Goal: Task Accomplishment & Management: Use online tool/utility

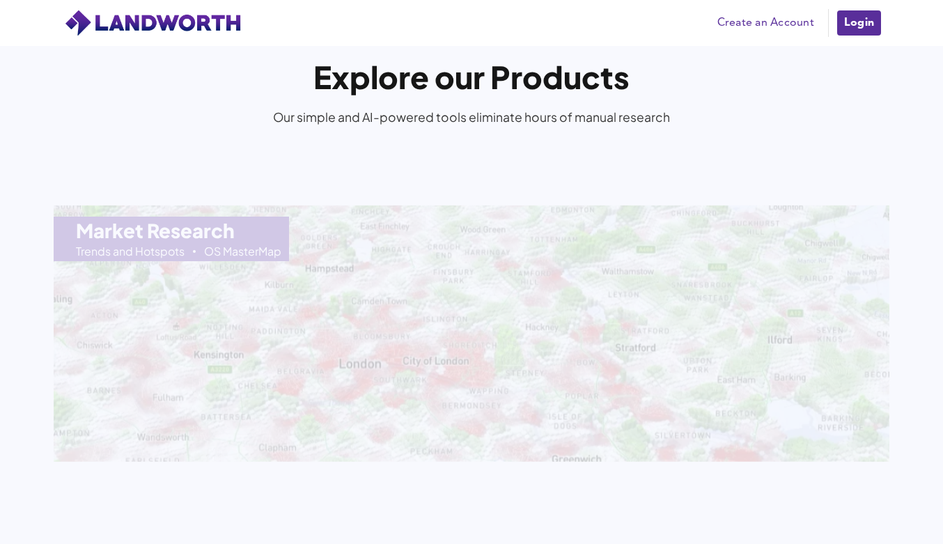
scroll to position [1441, 0]
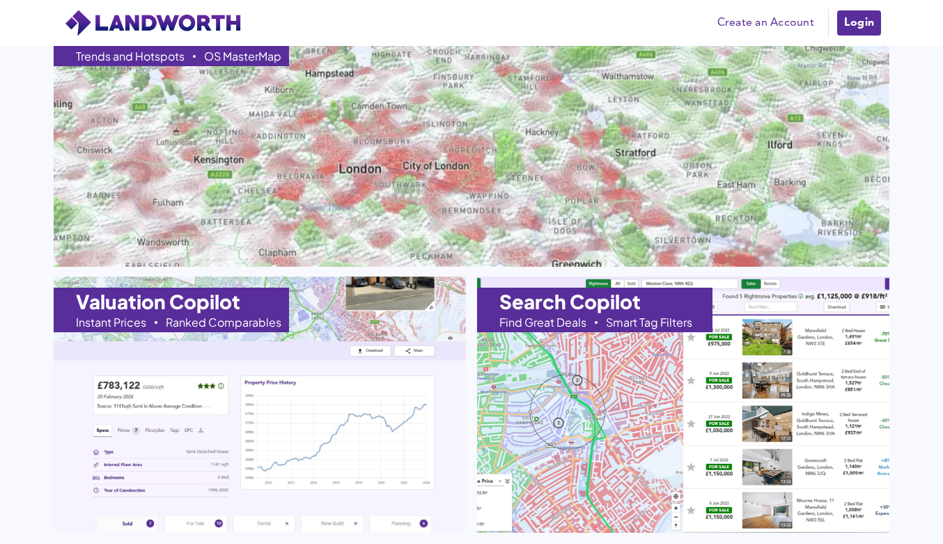
click at [747, 29] on link "Create an Account" at bounding box center [765, 23] width 111 height 21
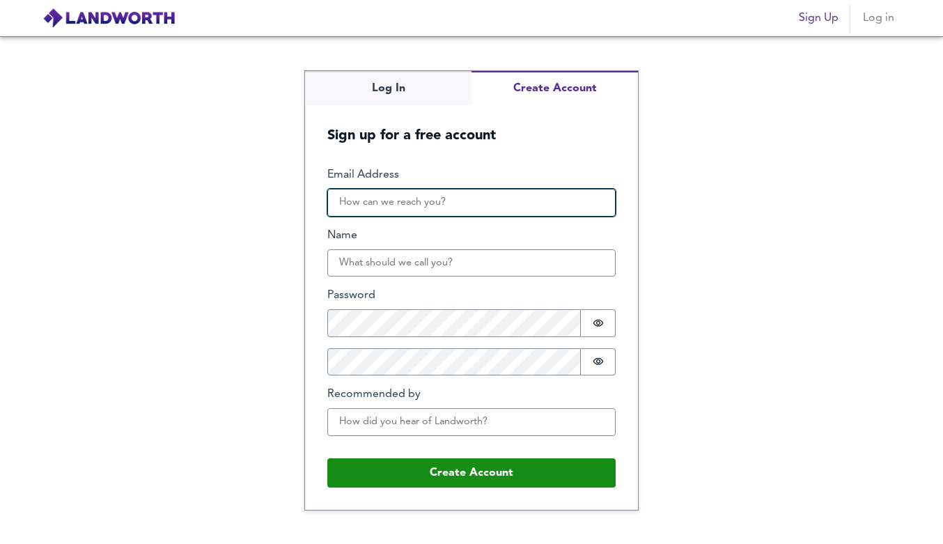
click at [473, 206] on input "Email Address" at bounding box center [471, 203] width 288 height 28
type input "[EMAIL_ADDRESS][DOMAIN_NAME]"
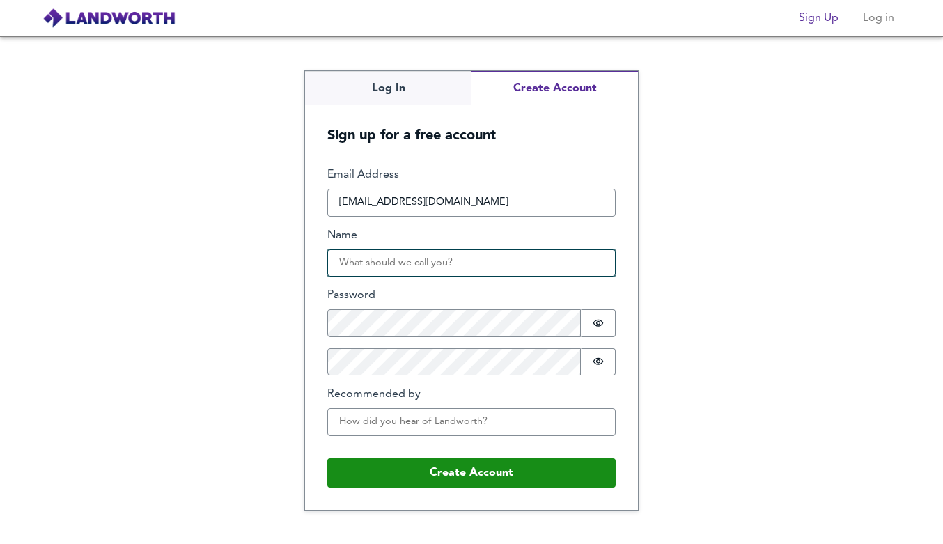
type input "[PERSON_NAME]"
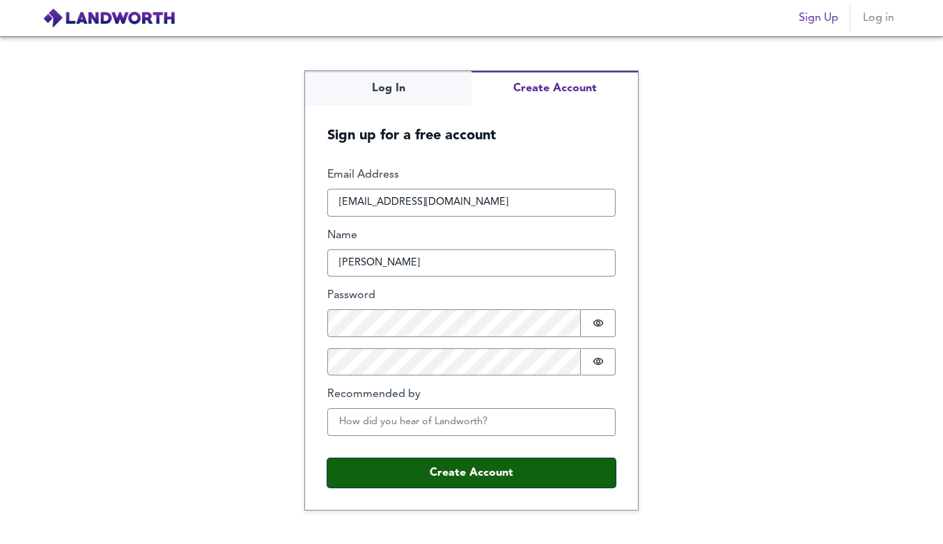
click at [416, 468] on button "Create Account" at bounding box center [471, 472] width 288 height 29
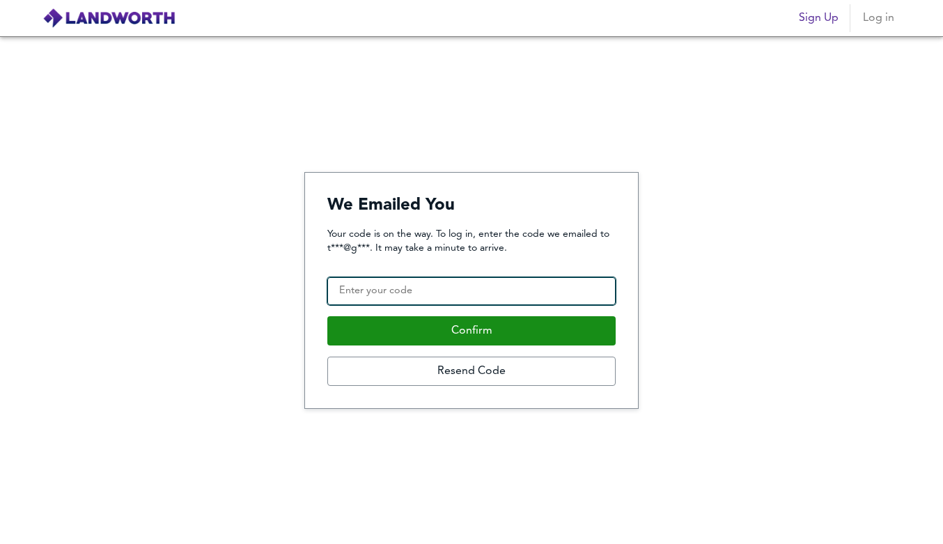
click at [441, 293] on input "Confirmation Code" at bounding box center [471, 291] width 288 height 28
paste input "344180"
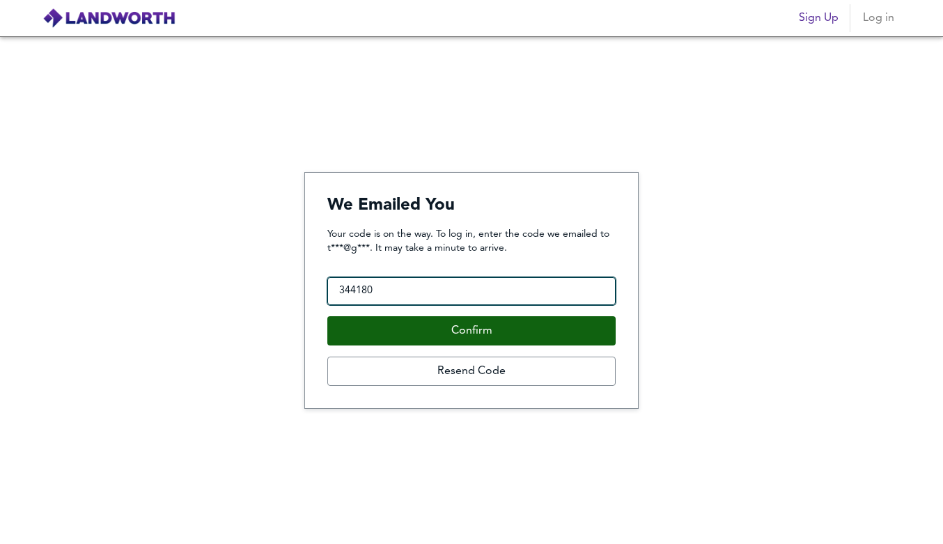
type input "344180"
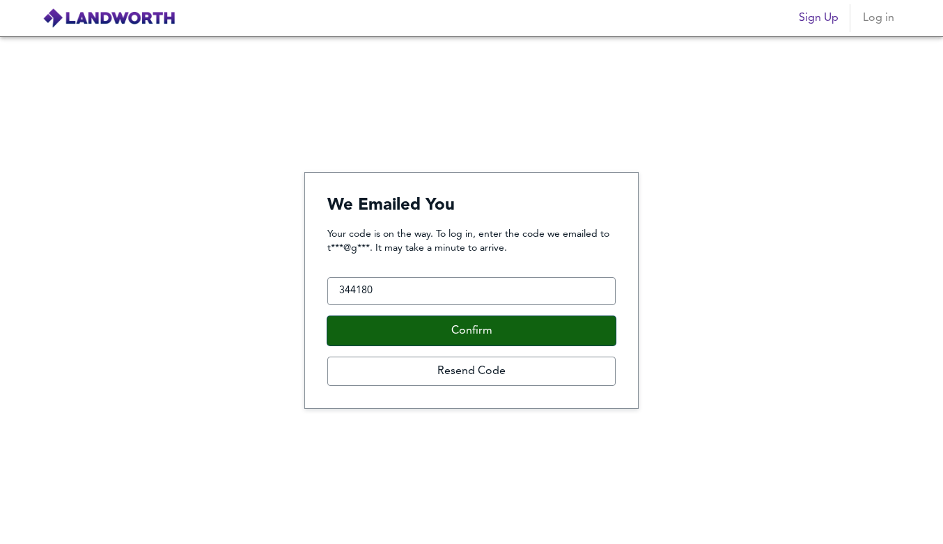
click at [479, 327] on button "Confirm" at bounding box center [471, 330] width 288 height 29
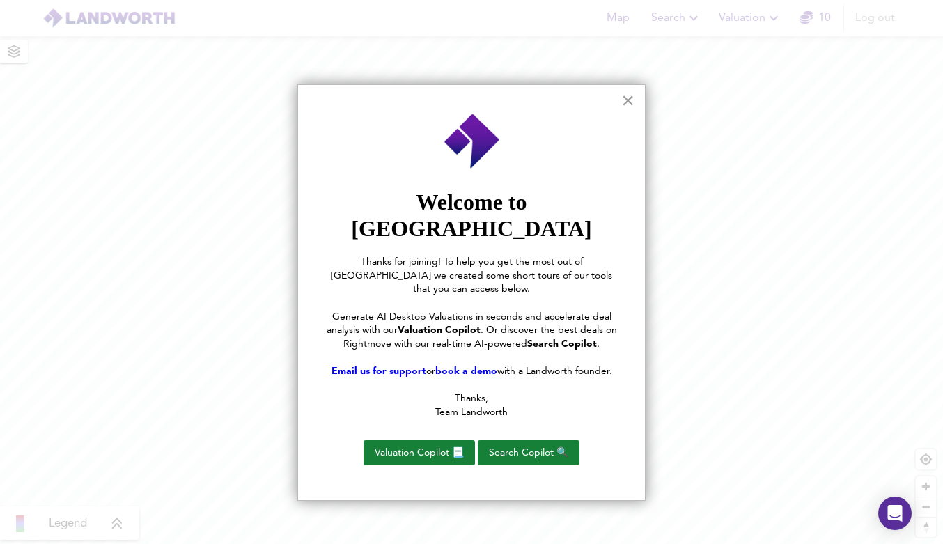
click at [625, 101] on button "×" at bounding box center [627, 100] width 13 height 22
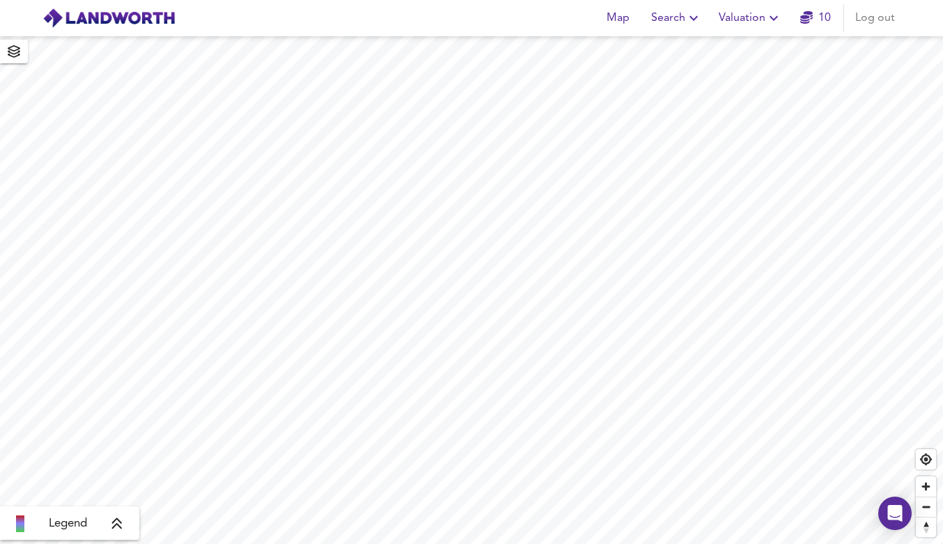
click at [748, 24] on span "Valuation" at bounding box center [750, 18] width 63 height 20
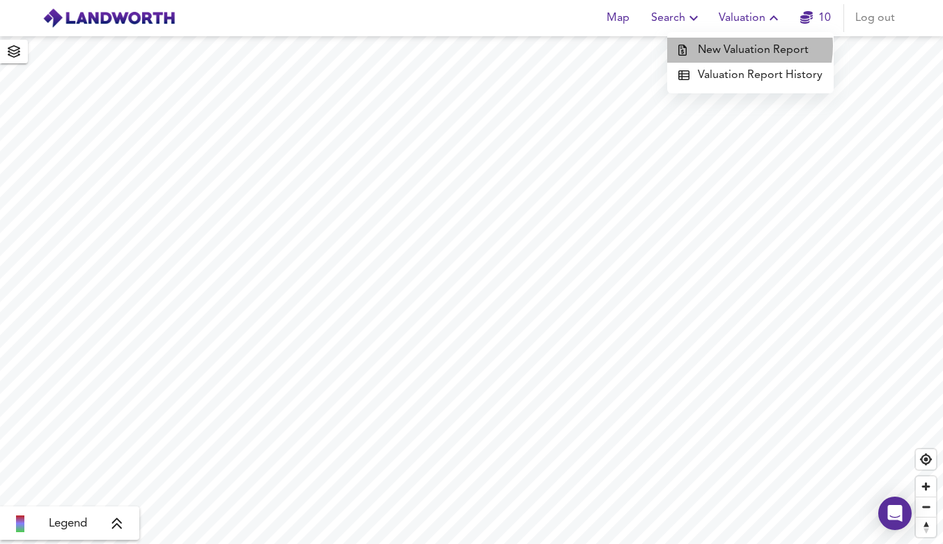
click at [732, 46] on li "New Valuation Report" at bounding box center [750, 50] width 166 height 25
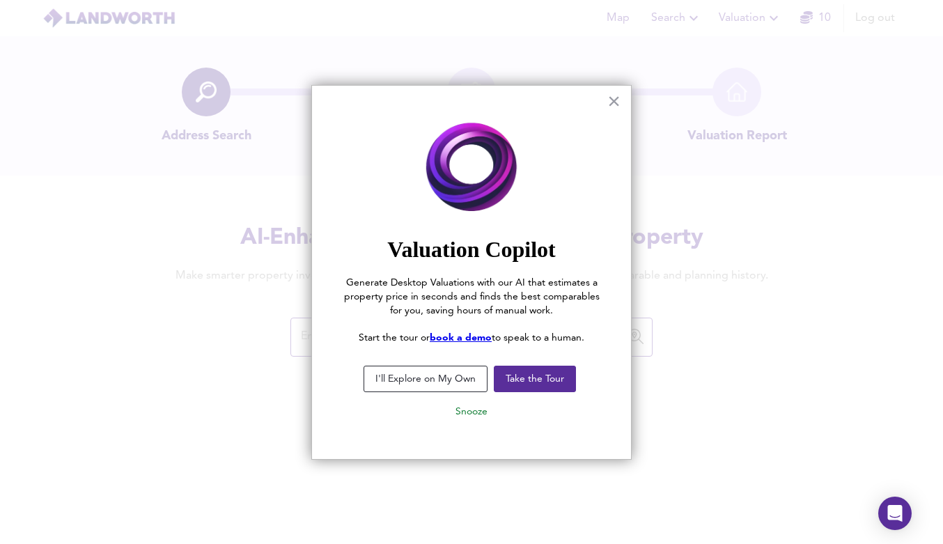
click at [451, 379] on button "I'll Explore on My Own" at bounding box center [426, 379] width 124 height 26
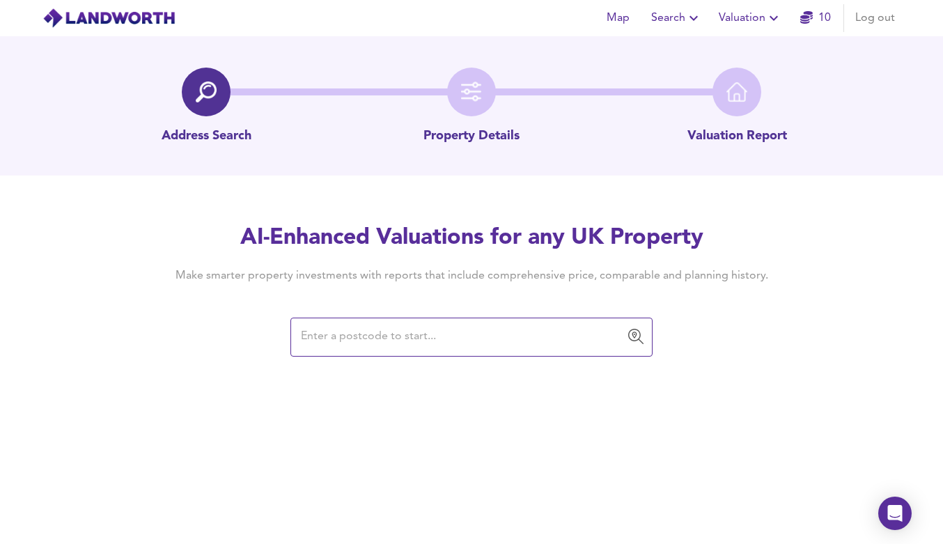
click at [456, 341] on input "text" at bounding box center [461, 337] width 329 height 26
click at [352, 338] on input "text" at bounding box center [461, 337] width 329 height 26
click at [333, 340] on input "text" at bounding box center [461, 337] width 329 height 26
paste input "Rydal Street, Merseyside L5"
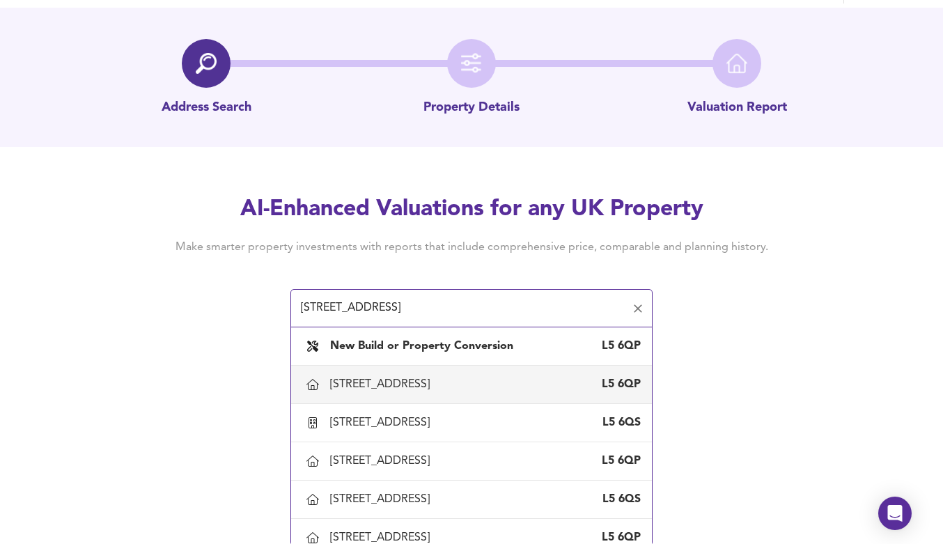
click at [504, 389] on div "1 Rydal Street, Liverpool L5 6QP" at bounding box center [485, 384] width 311 height 15
type input "1 Rydal Street, Liverpool"
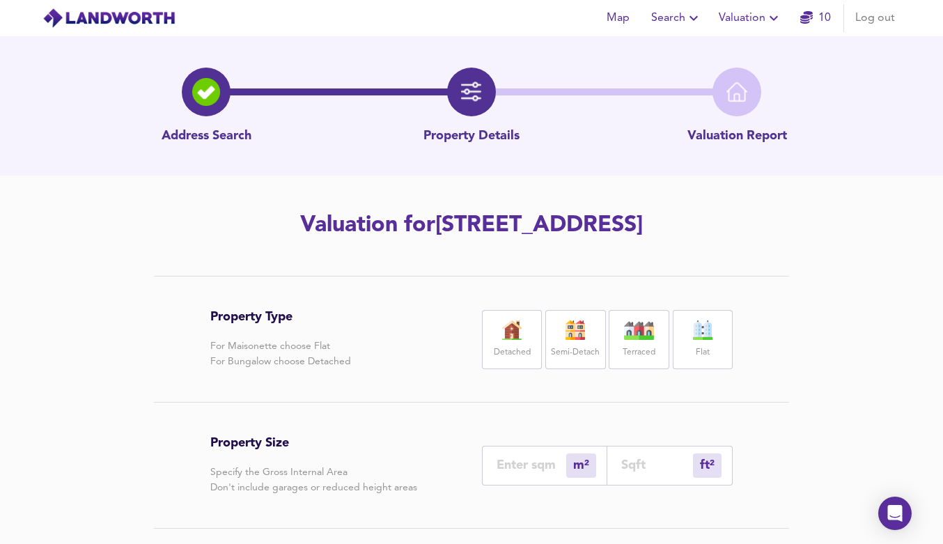
click at [636, 346] on label "Terraced" at bounding box center [639, 352] width 33 height 17
click at [650, 471] on input "number" at bounding box center [657, 465] width 72 height 15
type input "1"
type input "8"
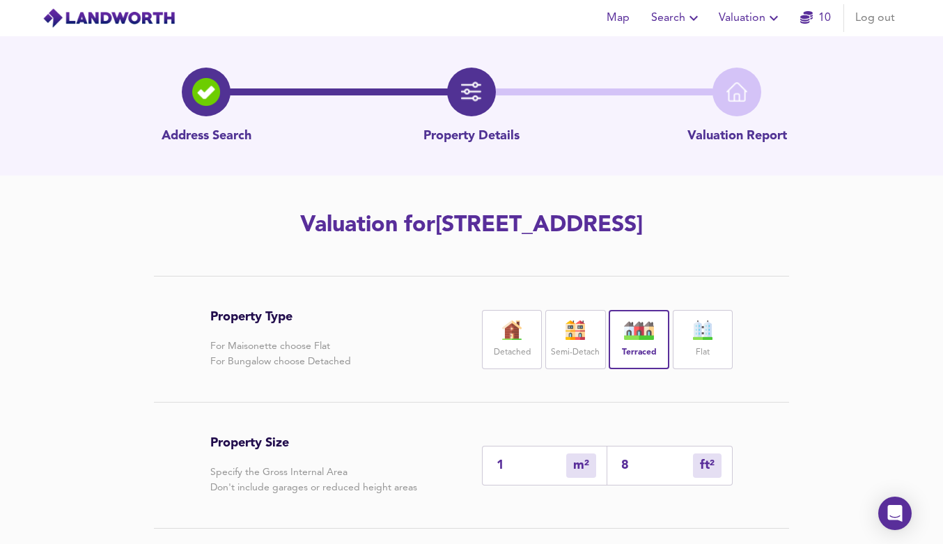
type input "82"
type input "77"
type input "827"
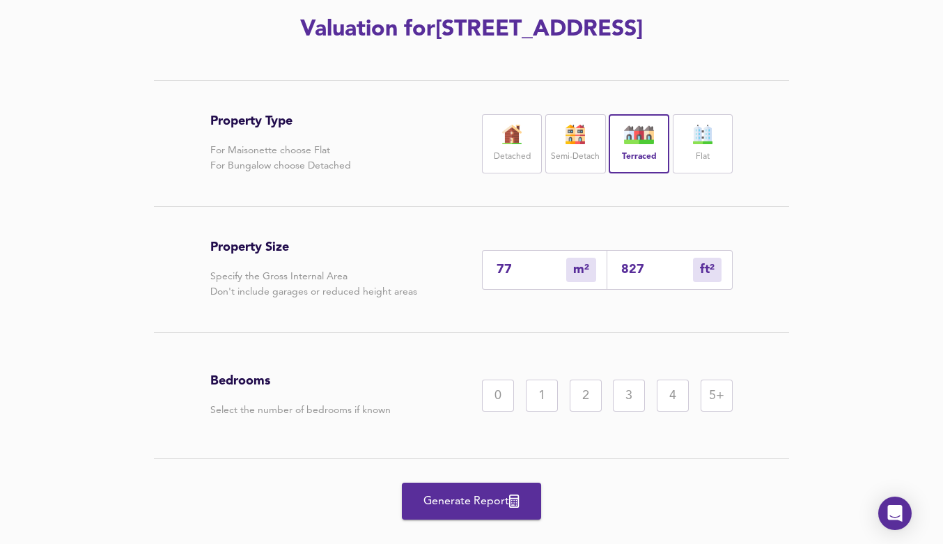
scroll to position [223, 0]
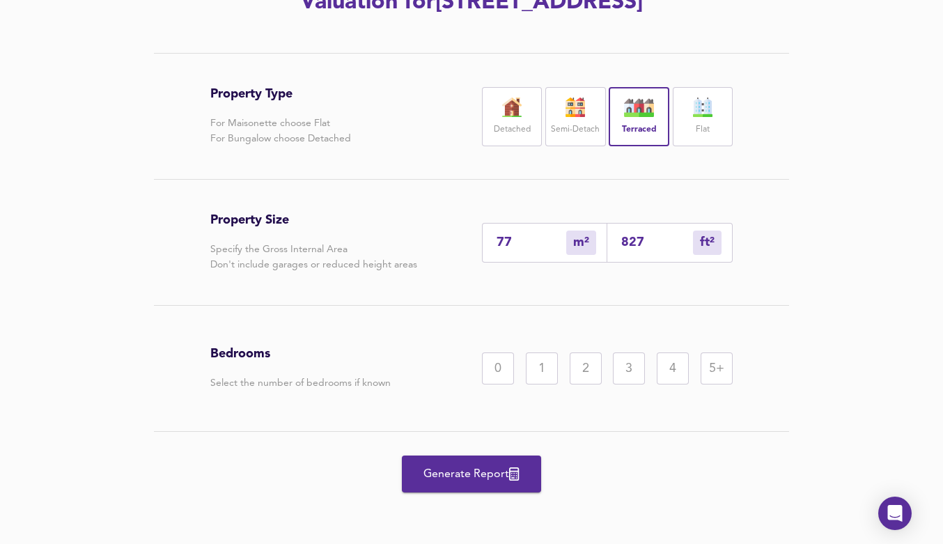
click at [575, 368] on div "2" at bounding box center [586, 368] width 32 height 32
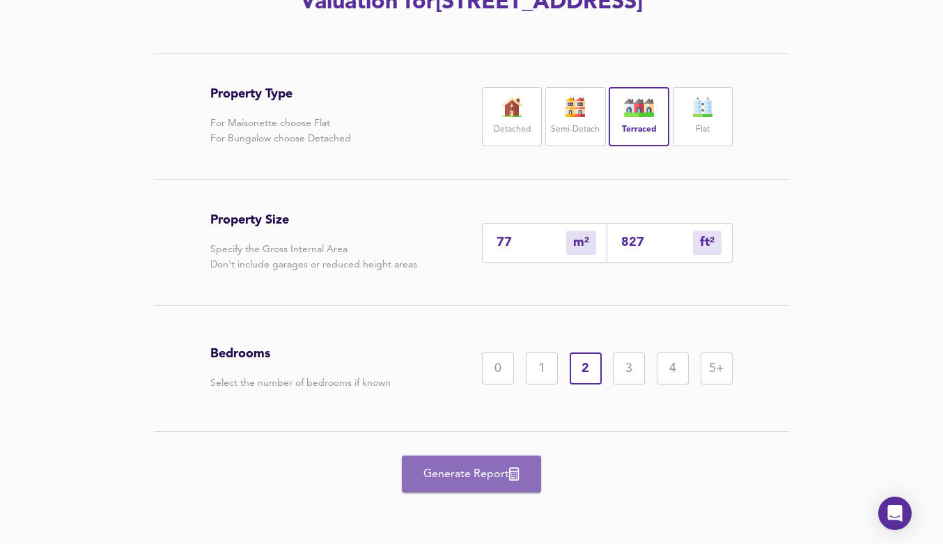
click at [472, 474] on span "Generate Report" at bounding box center [471, 475] width 111 height 20
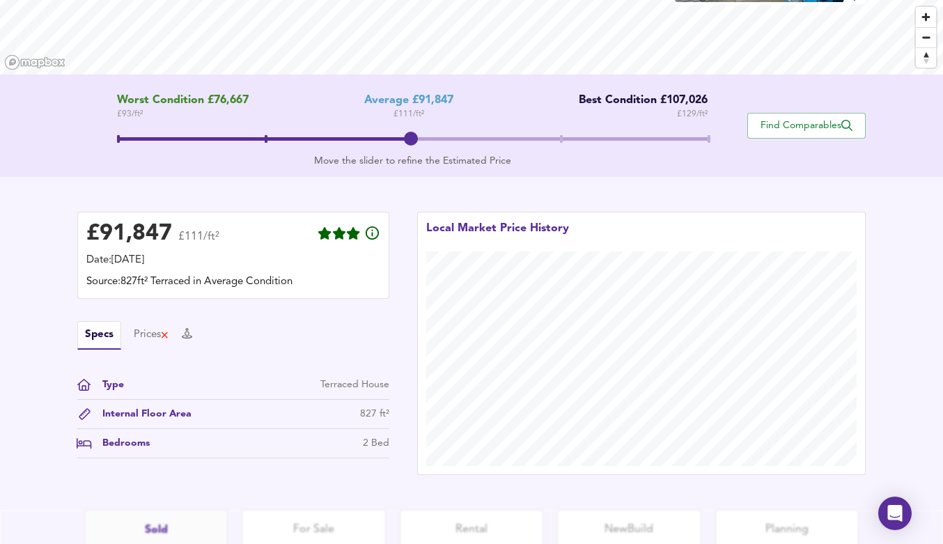
scroll to position [223, 0]
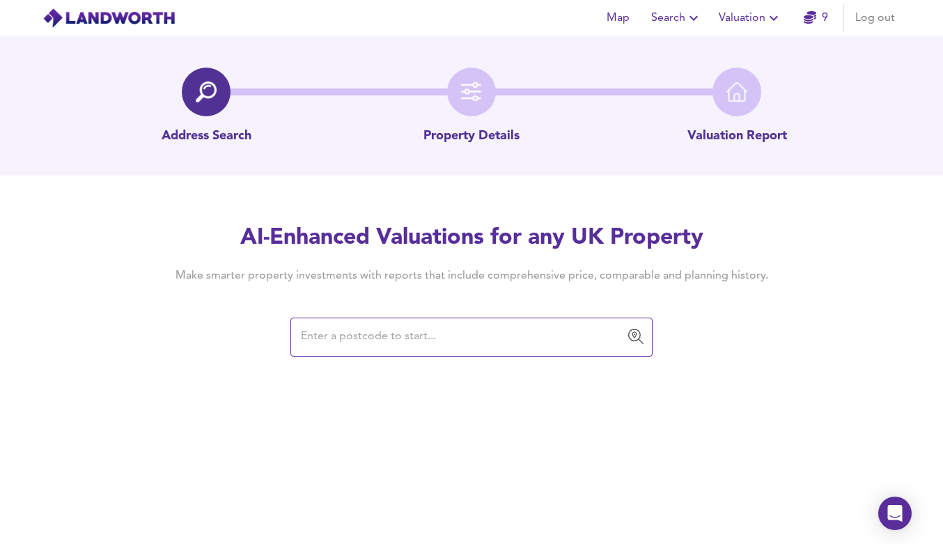
click at [370, 342] on input "text" at bounding box center [461, 337] width 329 height 26
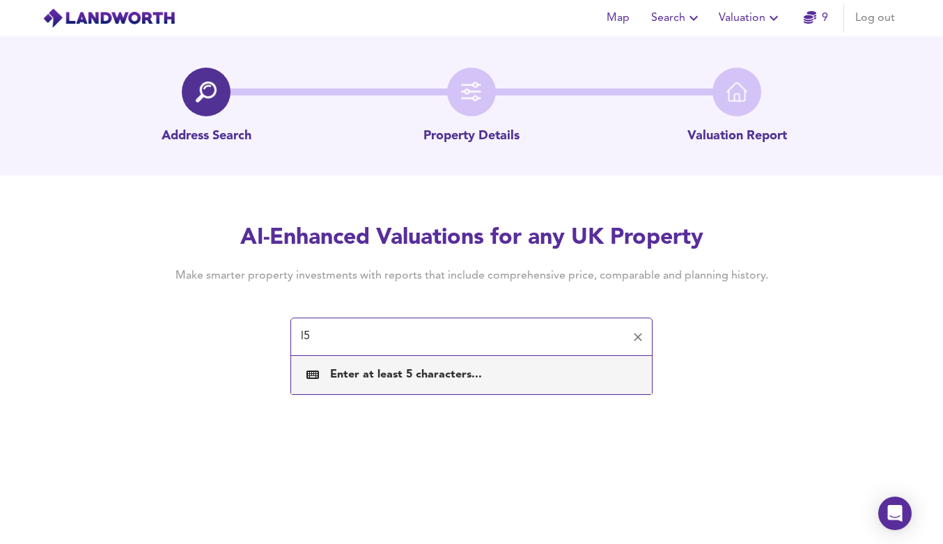
drag, startPoint x: 341, startPoint y: 340, endPoint x: 254, endPoint y: 329, distance: 87.0
click at [254, 330] on div "AI-Enhanced Valuations for any UK Property Make smarter property investments wi…" at bounding box center [471, 289] width 669 height 132
paste input "Rydal Street, Merseyside L"
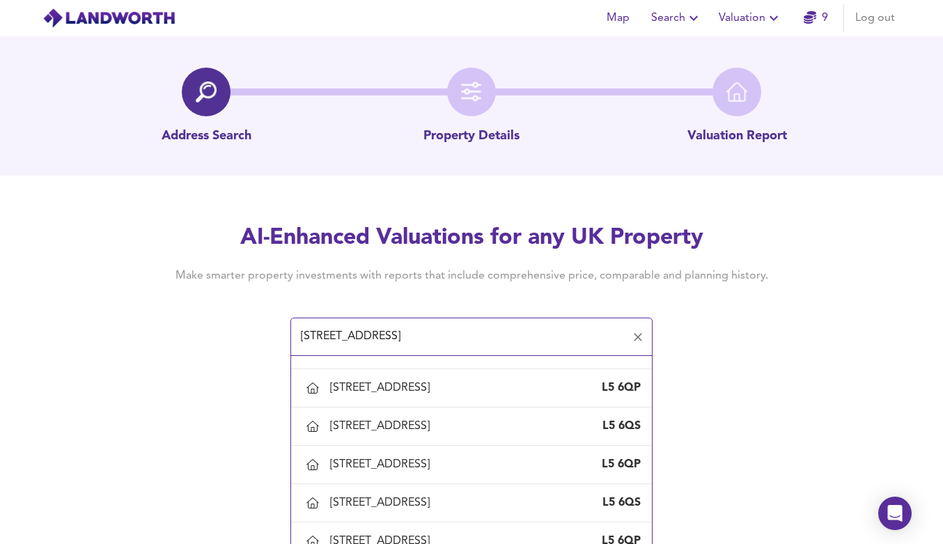
scroll to position [217, 0]
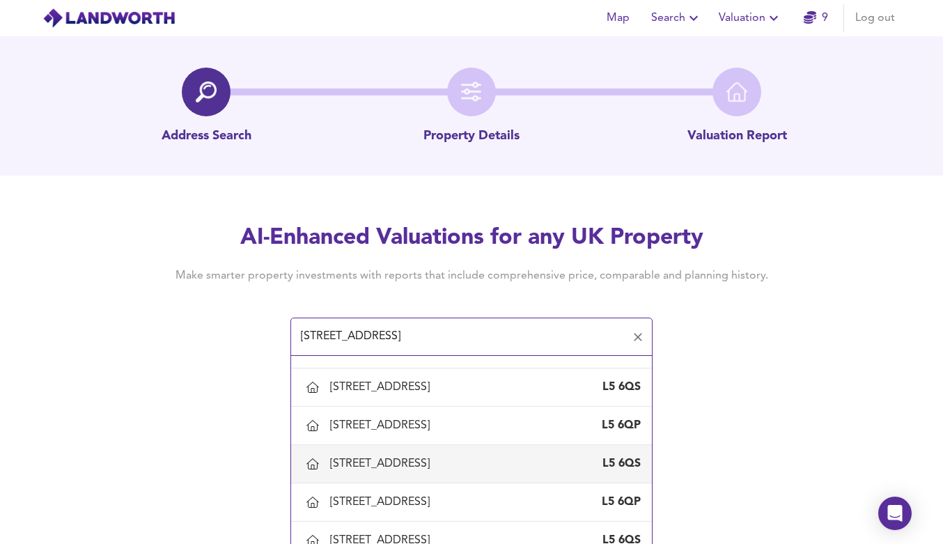
click at [390, 468] on div "8 Rydal Street, Liverpool" at bounding box center [382, 463] width 105 height 15
type input "8 Rydal Street, Liverpool"
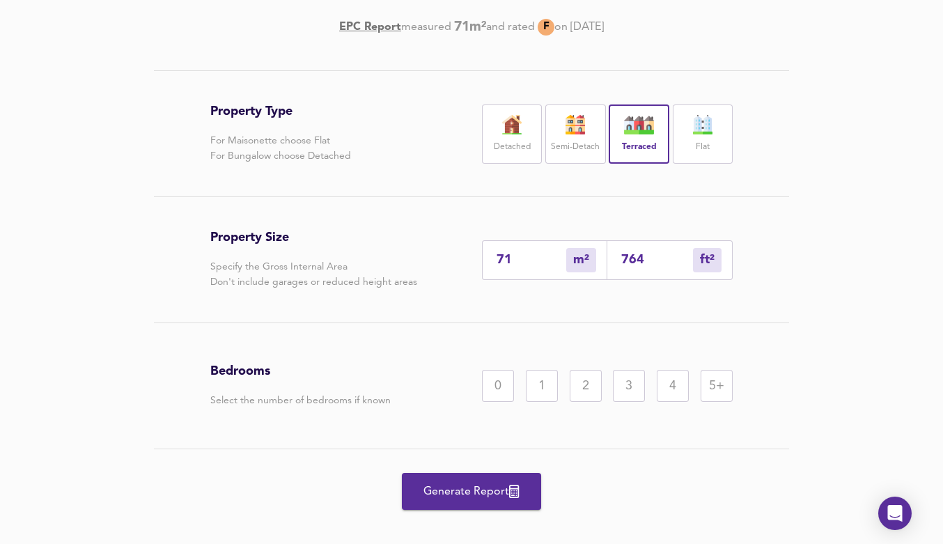
scroll to position [254, 0]
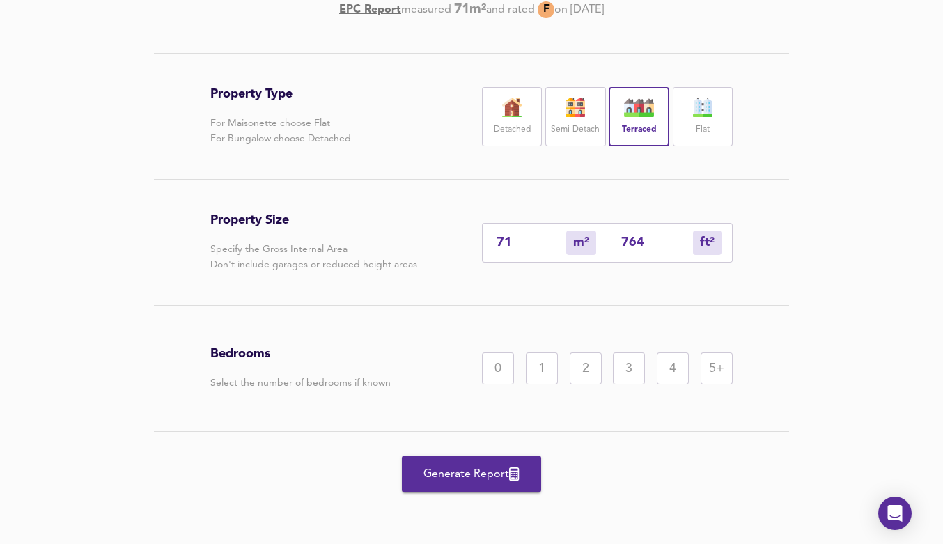
drag, startPoint x: 656, startPoint y: 242, endPoint x: 600, endPoint y: 240, distance: 55.7
click at [600, 240] on div "71 m² sqm 764 ft² sqft" at bounding box center [607, 243] width 251 height 40
type input "1"
type input "8"
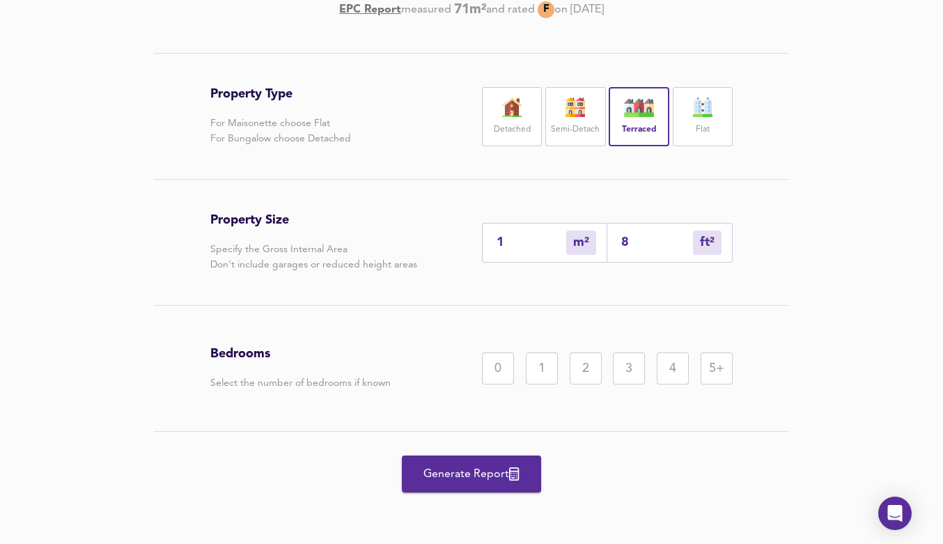
type input "82"
type input "77"
type input "827"
click at [581, 371] on div "2" at bounding box center [586, 368] width 32 height 32
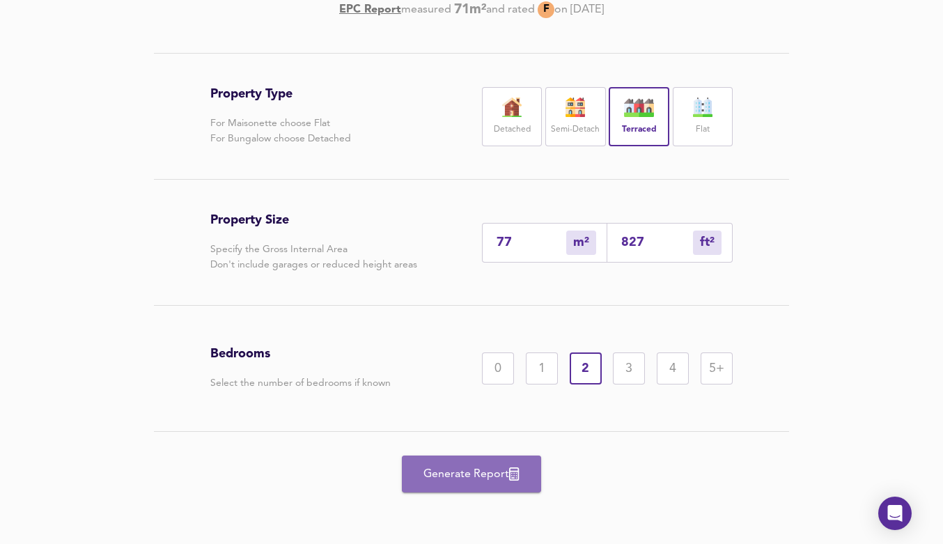
click at [492, 474] on span "Generate Report" at bounding box center [471, 475] width 111 height 20
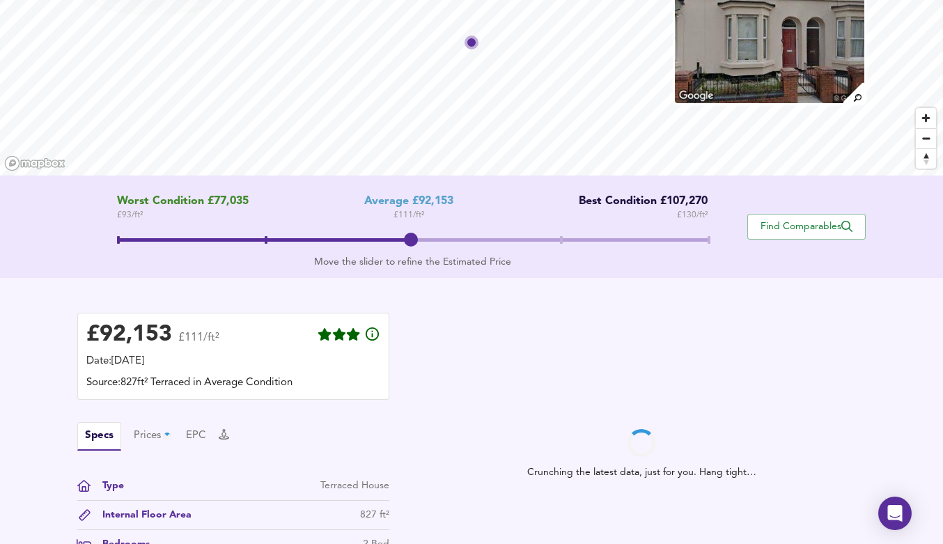
scroll to position [151, 0]
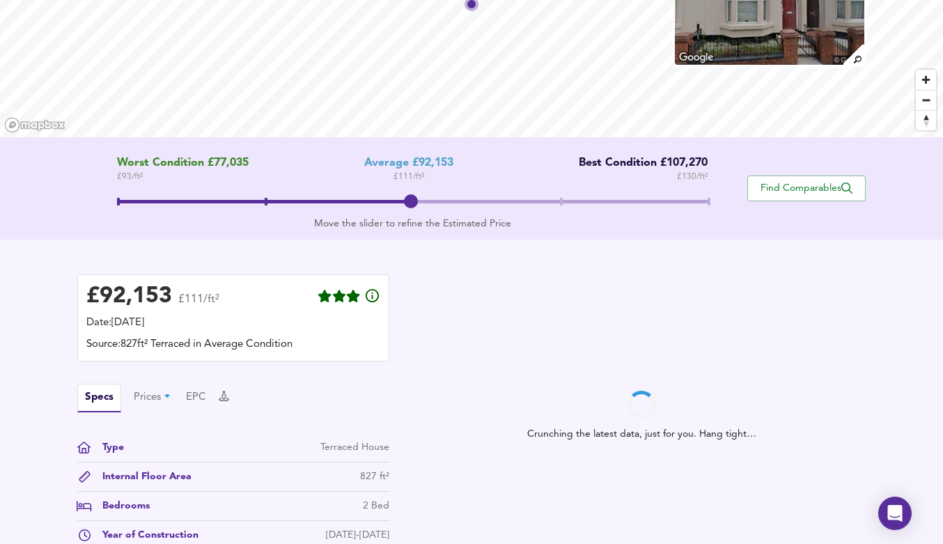
scroll to position [239, 0]
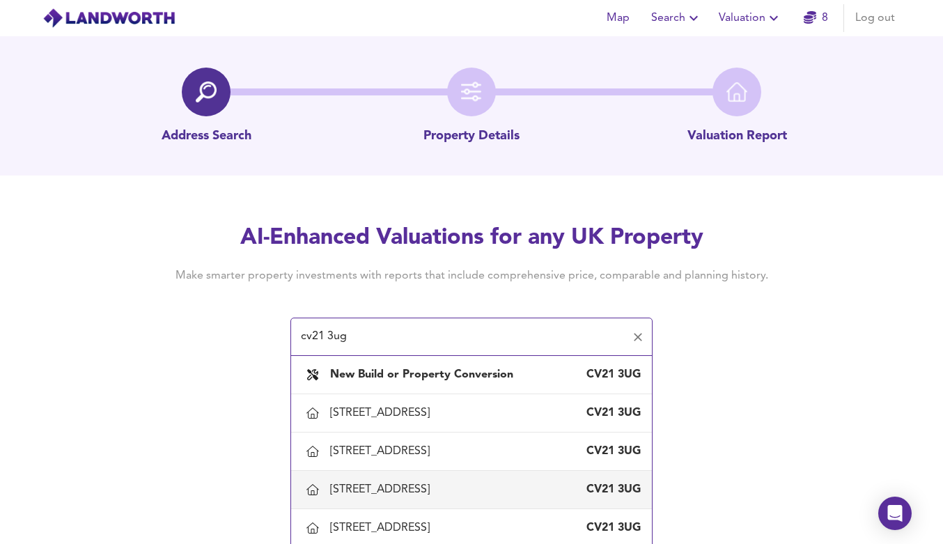
click at [391, 486] on div "5 Academy Drive, Rugby, Warwickshire" at bounding box center [382, 489] width 105 height 15
type input "5 Academy Drive, Rugby, Warwickshire"
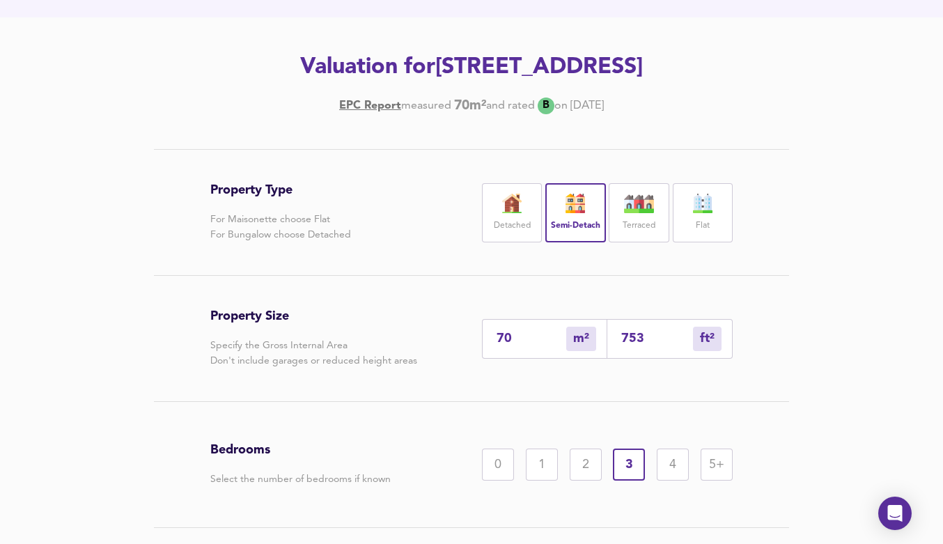
scroll to position [254, 0]
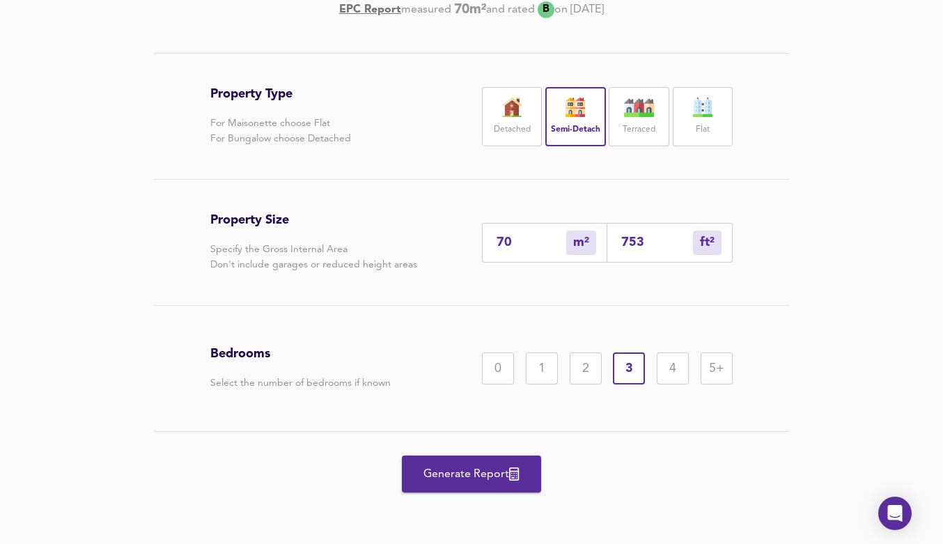
click at [436, 472] on span "Generate Report" at bounding box center [471, 475] width 111 height 20
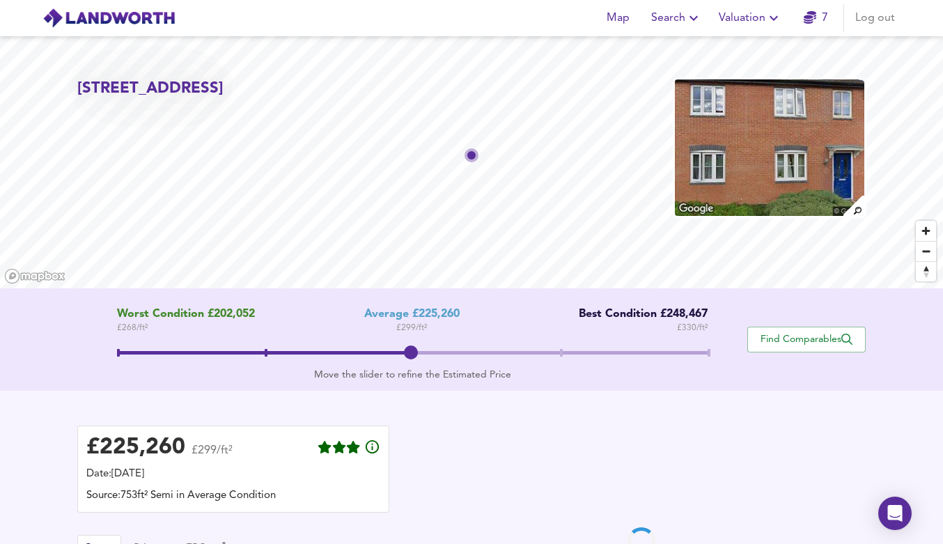
click at [814, 20] on icon "button" at bounding box center [810, 17] width 13 height 13
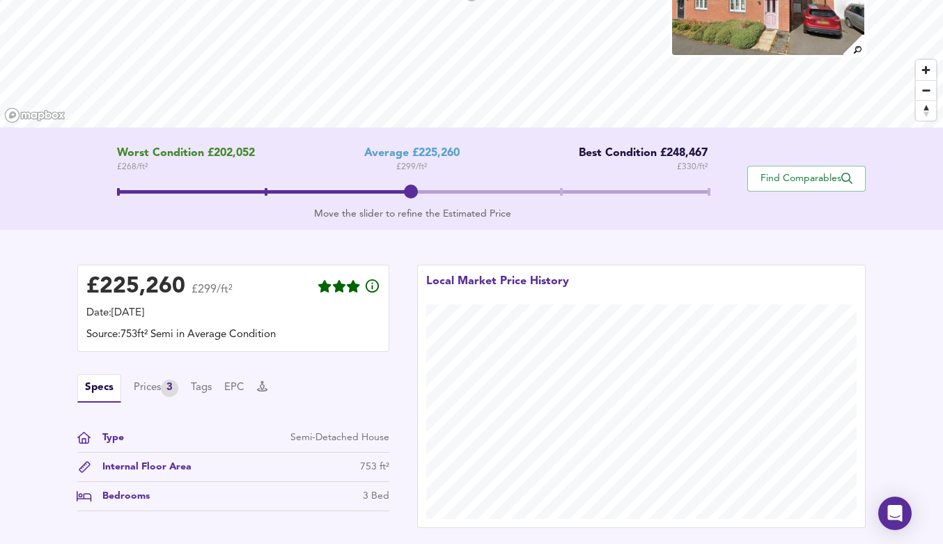
scroll to position [93, 0]
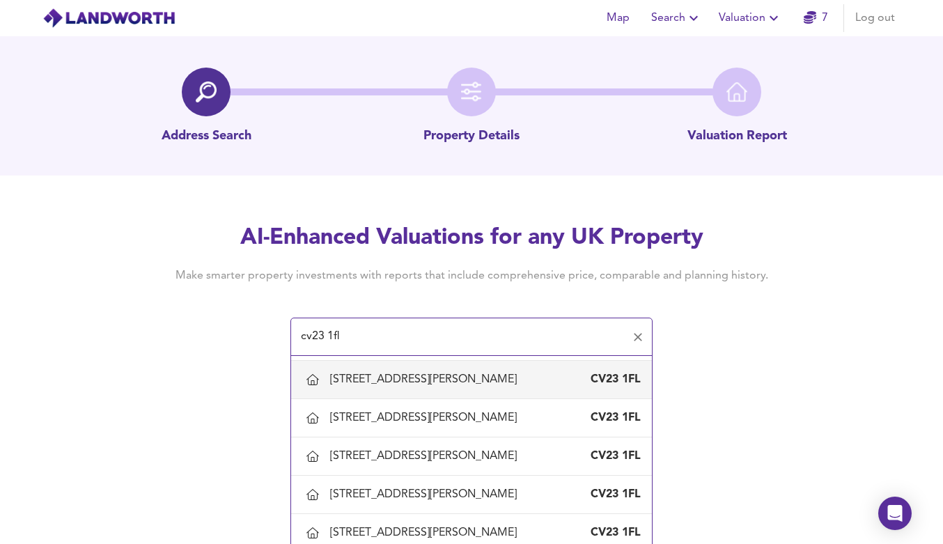
scroll to position [724, 0]
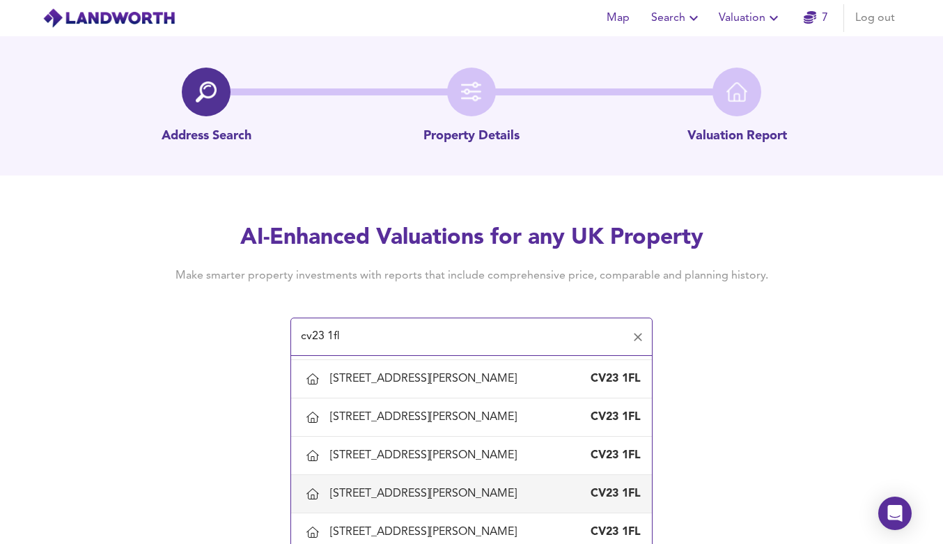
click at [360, 493] on div "25 Poulson Road, Rugby, Warwickshire" at bounding box center [426, 493] width 192 height 15
type input "25 Poulson Road, Rugby, Warwickshire"
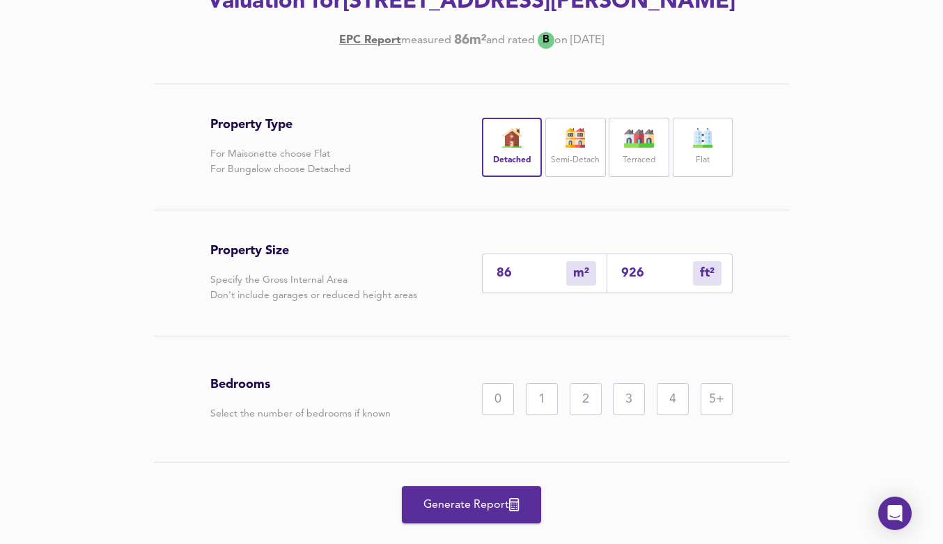
scroll to position [254, 0]
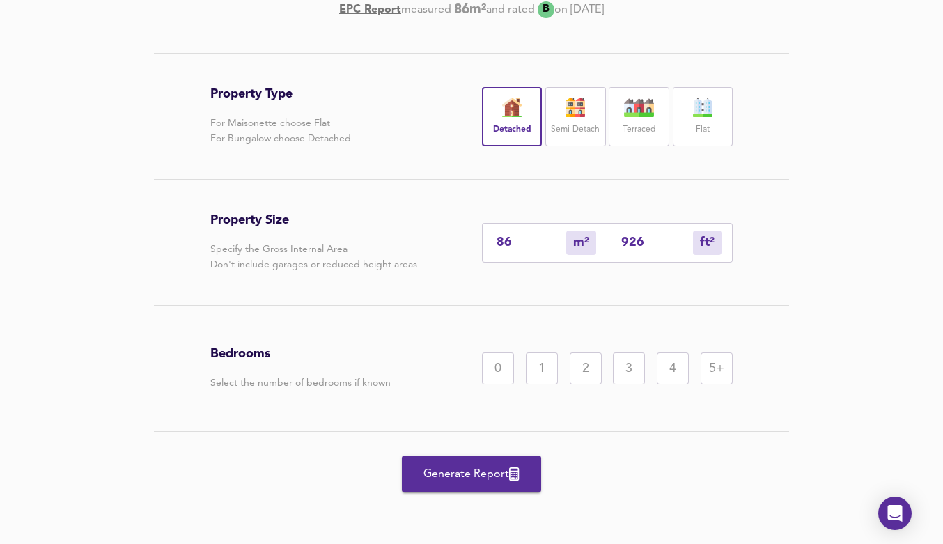
click at [630, 365] on div "3" at bounding box center [629, 368] width 32 height 32
click at [495, 473] on span "Generate Report" at bounding box center [471, 475] width 111 height 20
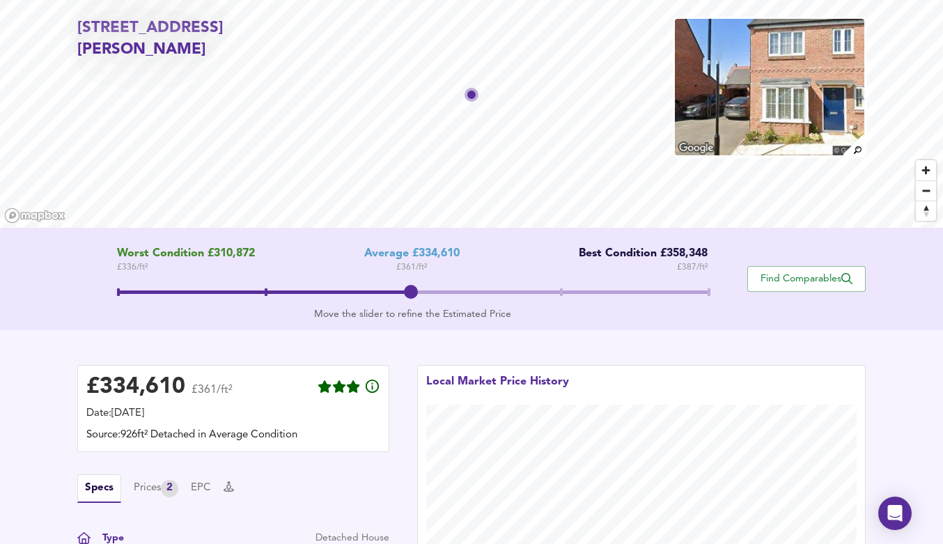
scroll to position [33, 0]
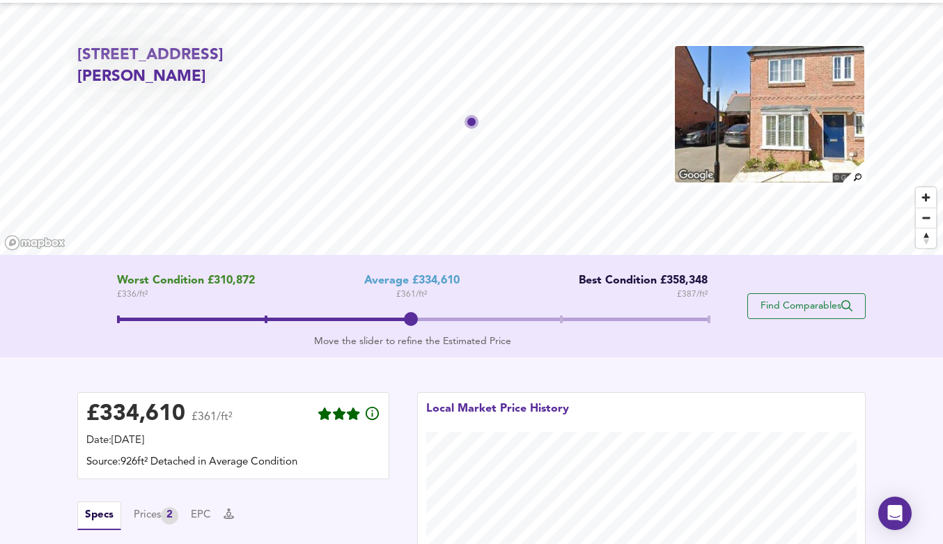
click at [786, 306] on span "Find Comparables" at bounding box center [806, 306] width 103 height 13
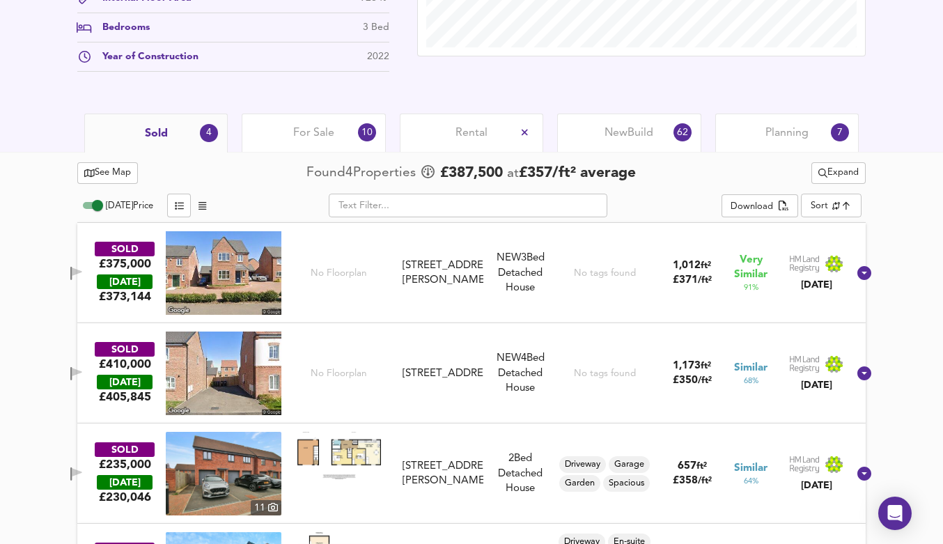
scroll to position [536, 0]
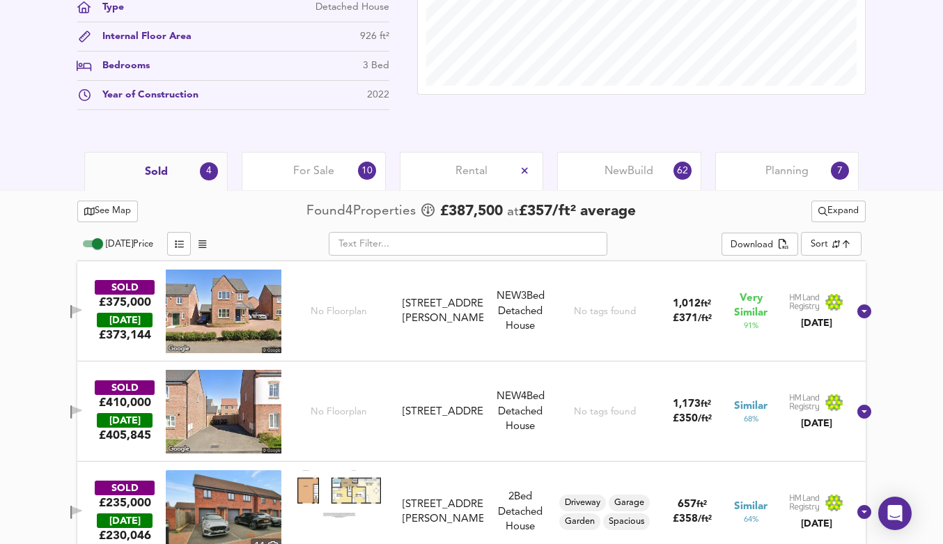
click at [300, 178] on div "For Sale 10" at bounding box center [313, 171] width 143 height 38
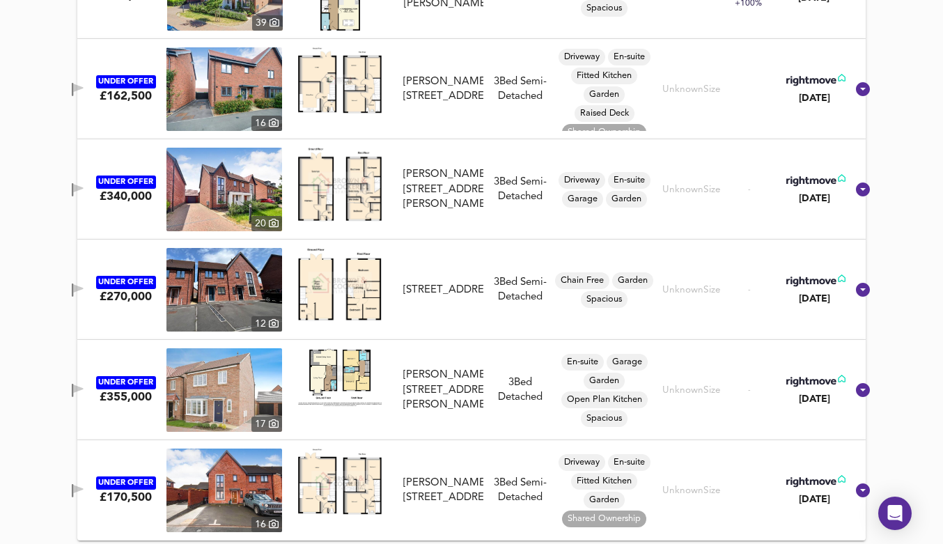
scroll to position [1263, 0]
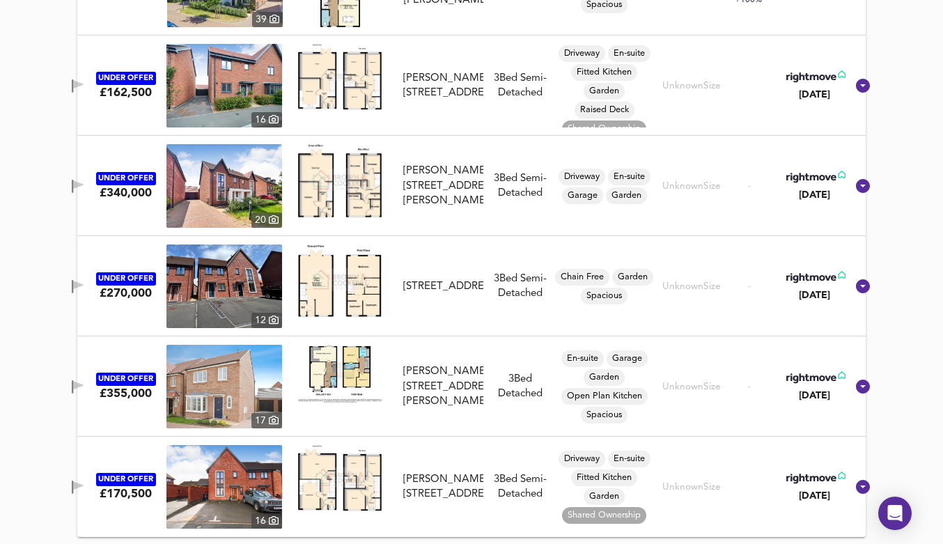
click at [245, 379] on img at bounding box center [224, 387] width 116 height 84
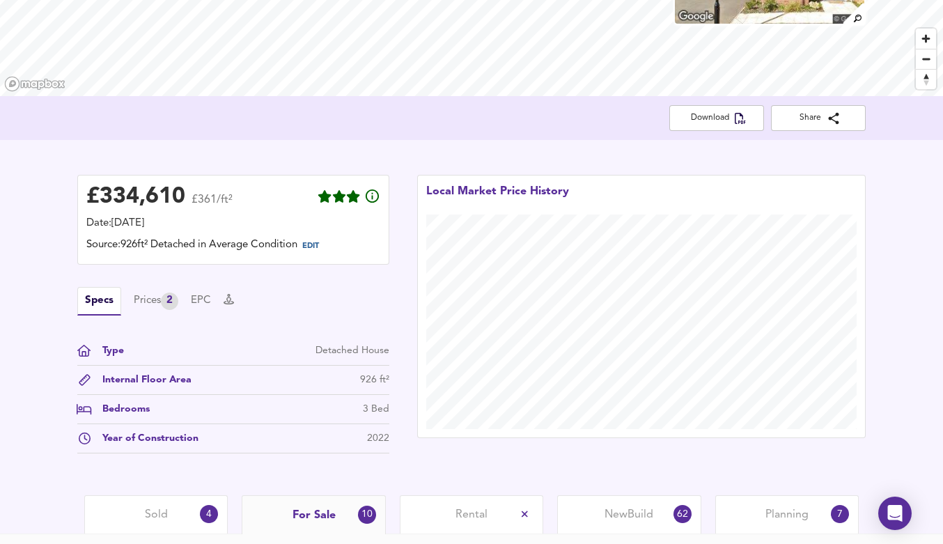
scroll to position [0, 0]
